Goal: Information Seeking & Learning: Find specific fact

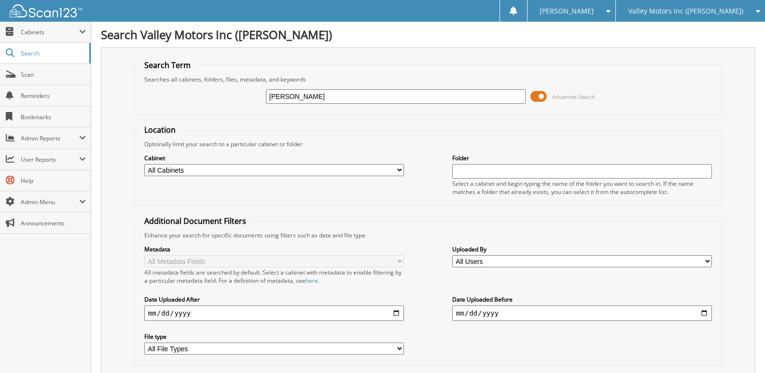
type input "[PERSON_NAME]"
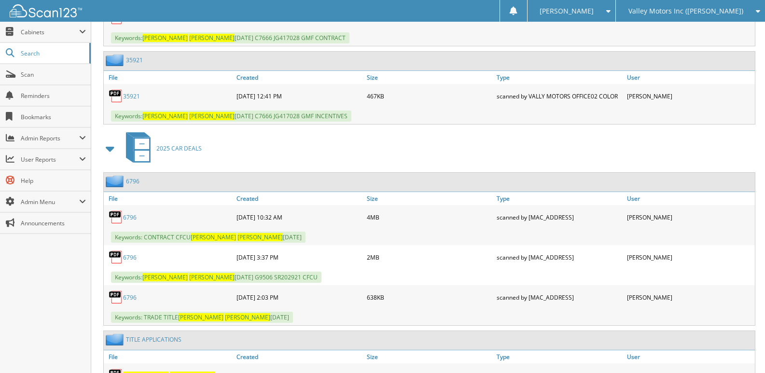
scroll to position [724, 0]
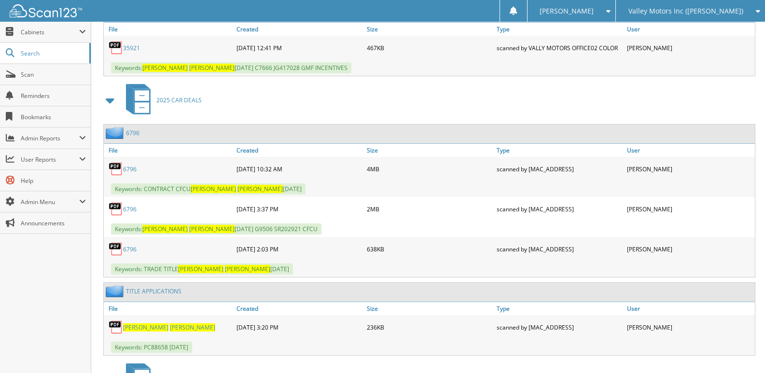
click at [130, 169] on link "6796" at bounding box center [130, 169] width 14 height 8
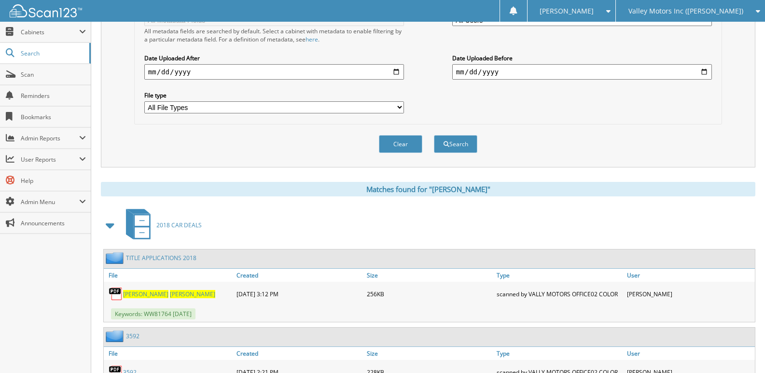
scroll to position [0, 0]
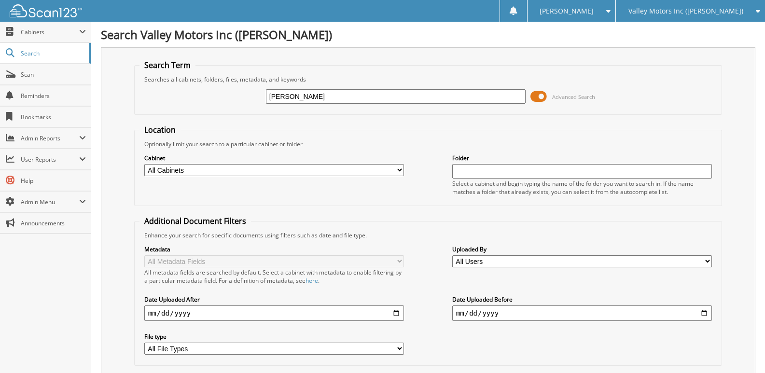
click at [684, 10] on span "Valley Motors Inc ([PERSON_NAME])" at bounding box center [685, 11] width 115 height 6
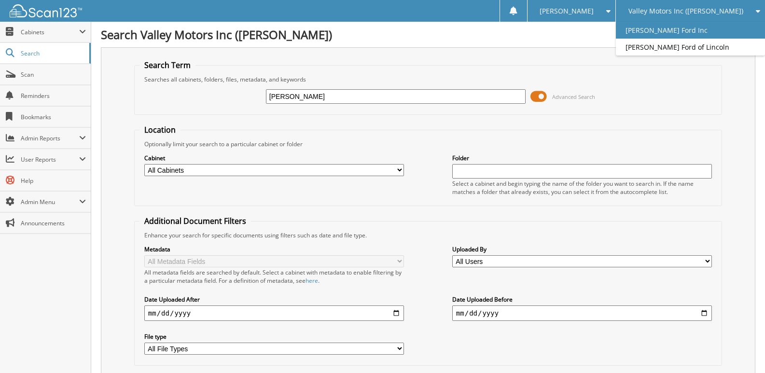
click at [689, 30] on link "[PERSON_NAME] Ford Inc" at bounding box center [690, 30] width 149 height 17
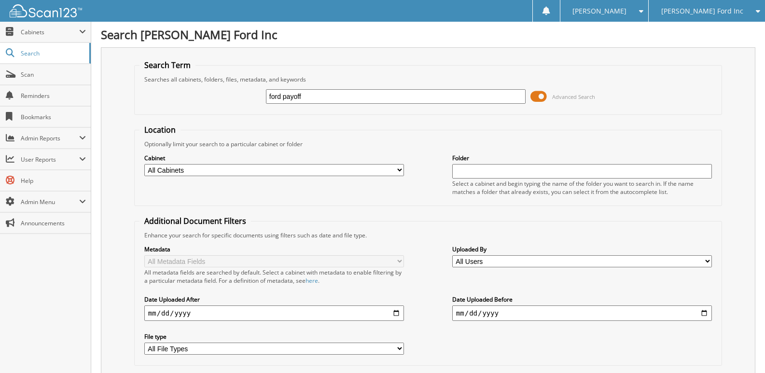
type input "ford payoff"
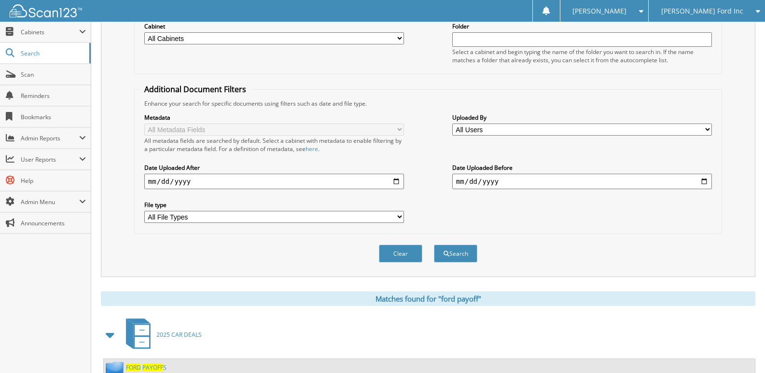
scroll to position [166, 0]
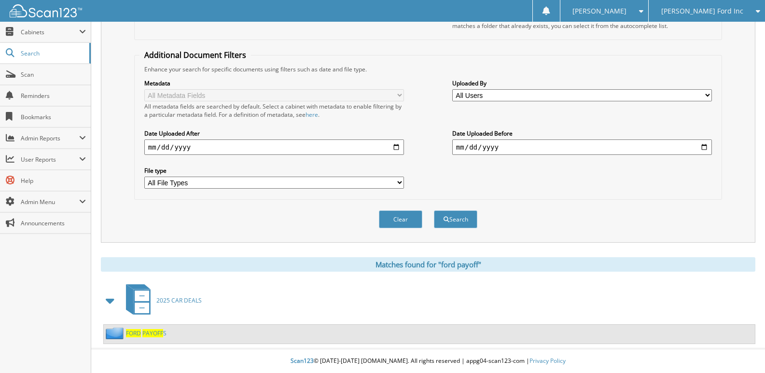
click at [157, 334] on span "PAYOFF" at bounding box center [152, 333] width 21 height 8
